Goal: Book appointment/travel/reservation

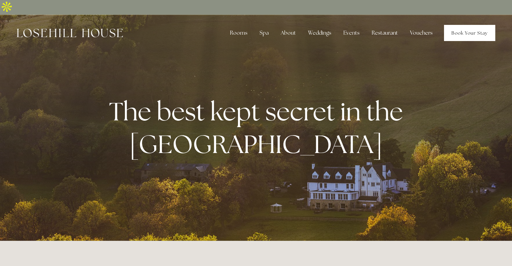
click at [469, 25] on link "Book Your Stay" at bounding box center [469, 33] width 51 height 16
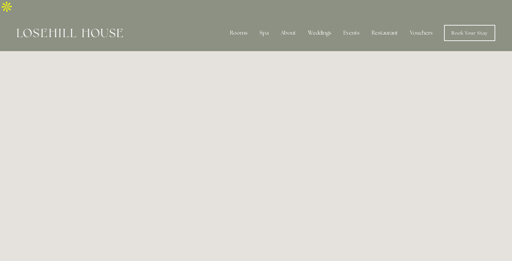
click at [104, 29] on img at bounding box center [70, 33] width 106 height 9
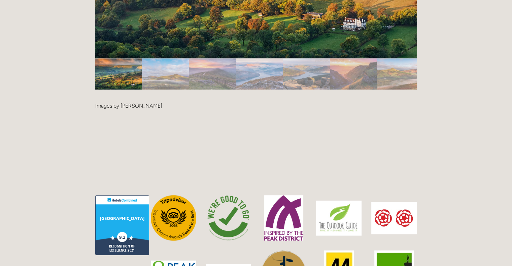
scroll to position [1305, 0]
